Goal: Download file/media

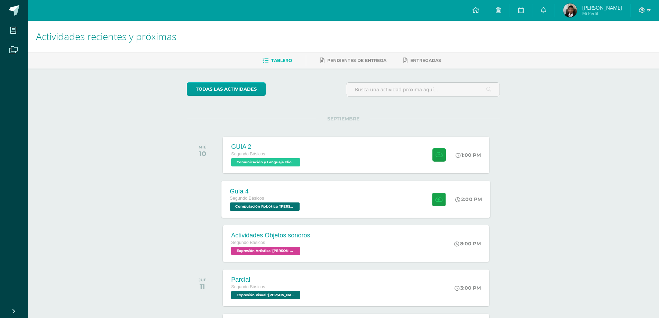
click at [319, 190] on div "Guía 4 Segundo Básicos Computación Robótica '[PERSON_NAME]' 2:00 PM Guía 4 Comp…" at bounding box center [356, 199] width 269 height 37
click at [0, 0] on div "Cargando contenido" at bounding box center [0, 0] width 0 height 0
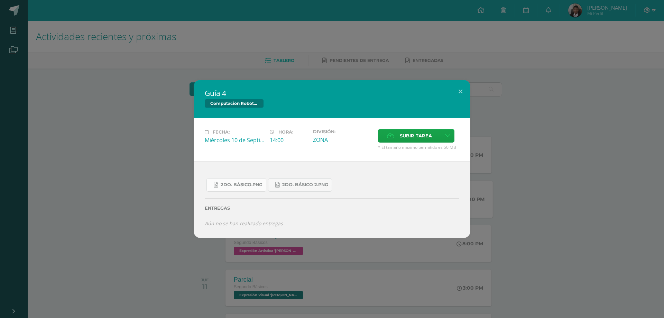
click at [249, 188] on link "2do. Básico.png" at bounding box center [237, 184] width 60 height 13
click at [300, 182] on span "2do. Básico 2.png" at bounding box center [305, 185] width 46 height 6
